Goal: Transaction & Acquisition: Purchase product/service

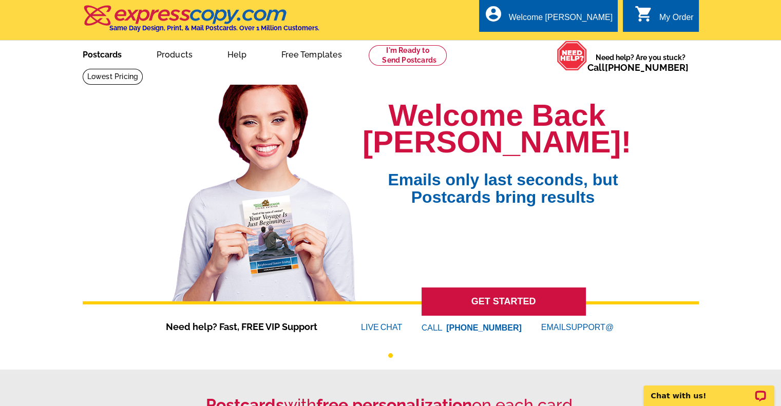
click at [120, 54] on link "Postcards" at bounding box center [102, 54] width 72 height 24
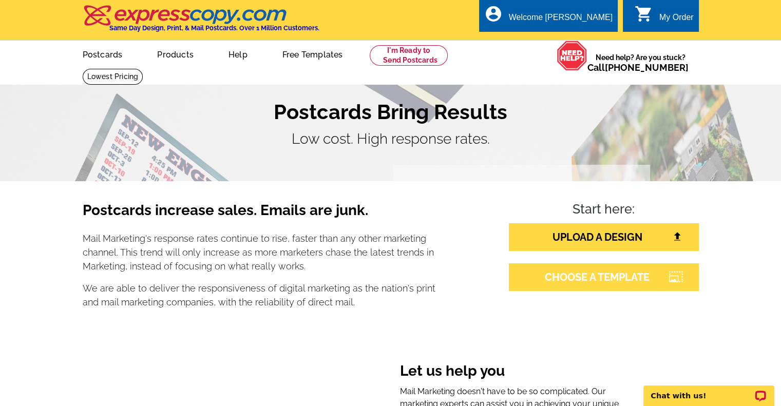
click at [631, 277] on link "CHOOSE A TEMPLATE" at bounding box center [604, 277] width 190 height 28
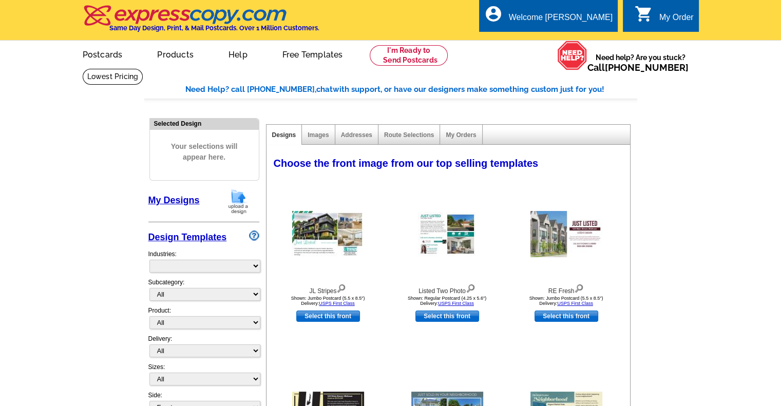
select select "785"
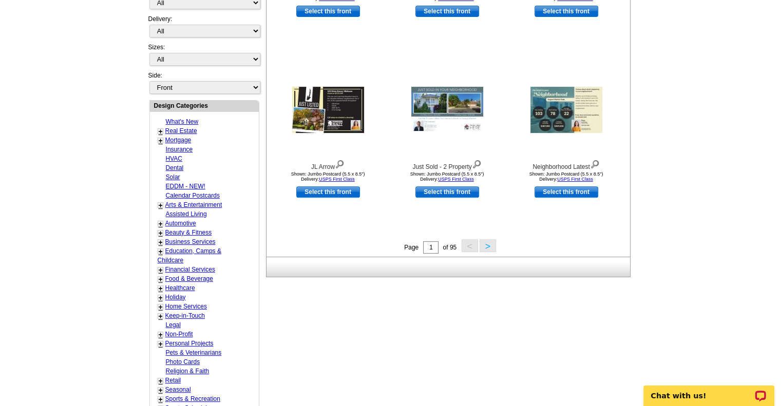
scroll to position [315, 0]
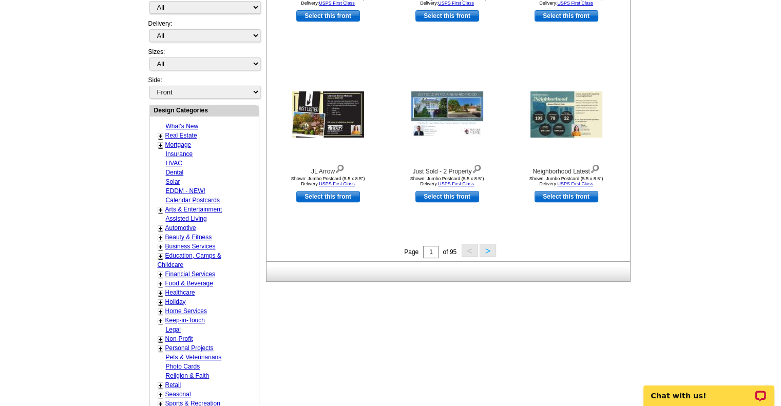
click at [160, 133] on link "+" at bounding box center [161, 136] width 4 height 8
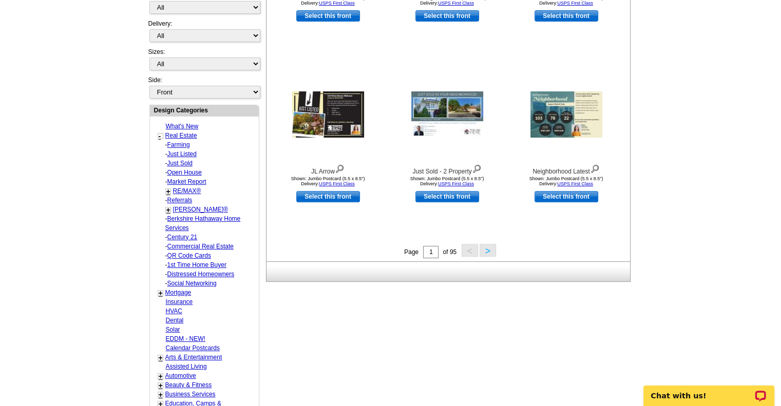
click at [183, 160] on link "Just Sold" at bounding box center [179, 163] width 25 height 7
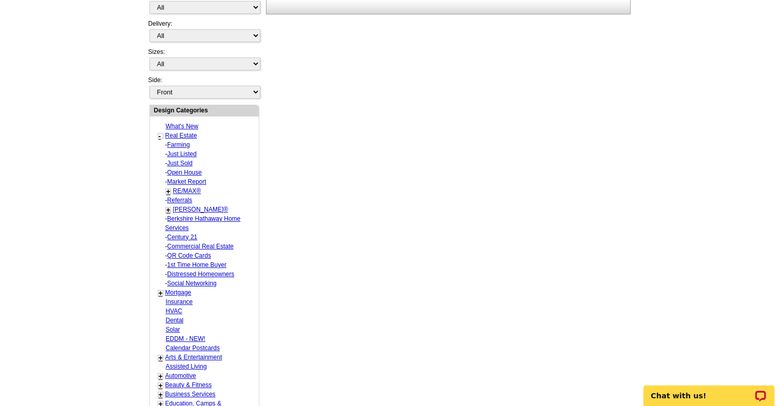
select select "789"
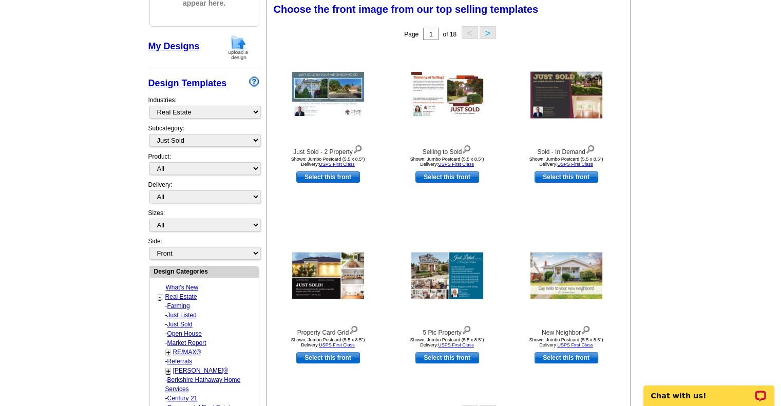
scroll to position [151, 0]
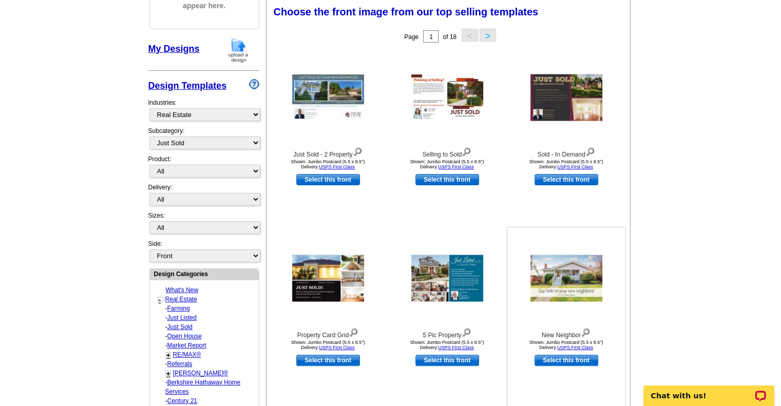
click at [568, 268] on img at bounding box center [566, 278] width 72 height 47
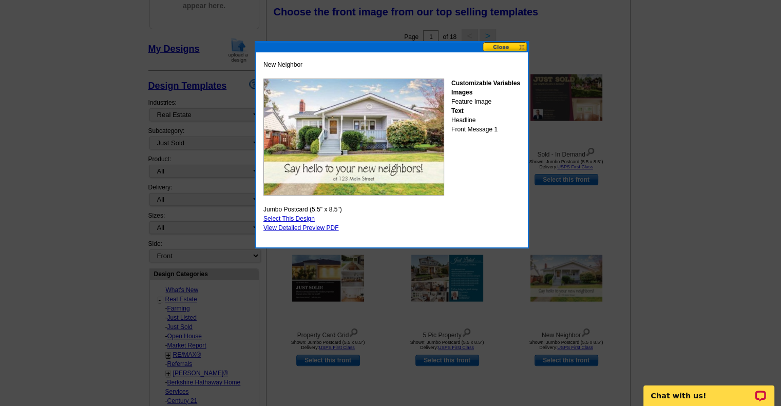
click at [523, 45] on button at bounding box center [505, 47] width 45 height 10
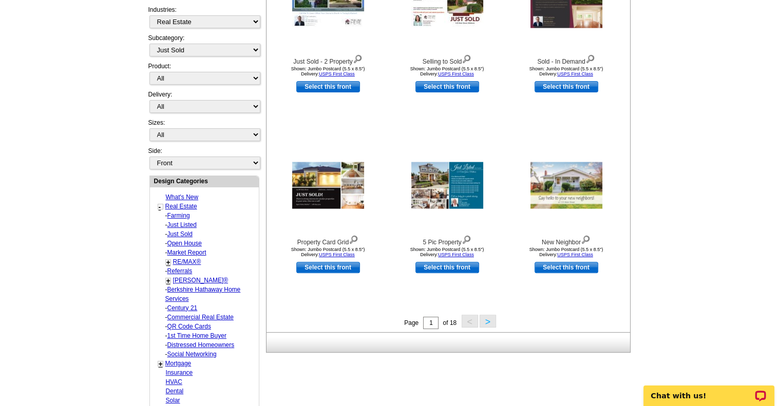
scroll to position [252, 0]
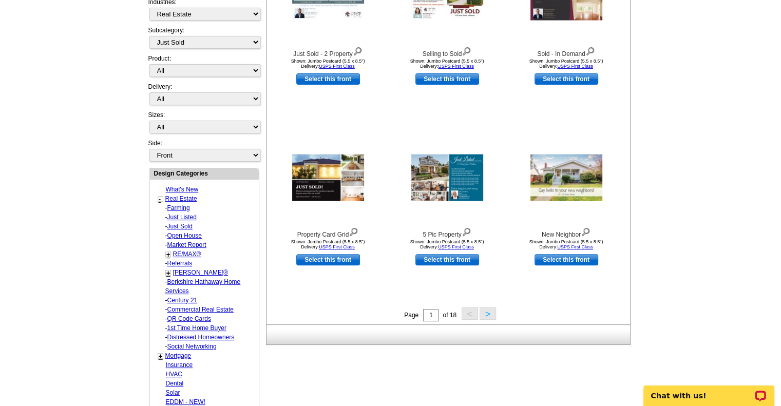
click at [489, 312] on button ">" at bounding box center [488, 313] width 16 height 13
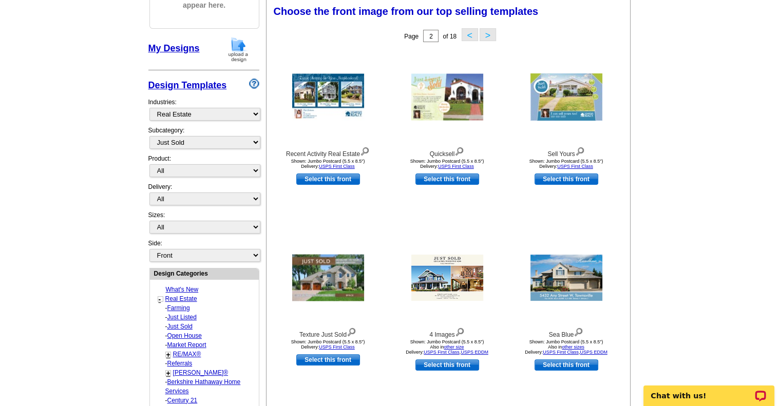
scroll to position [151, 0]
